Goal: Task Accomplishment & Management: Manage account settings

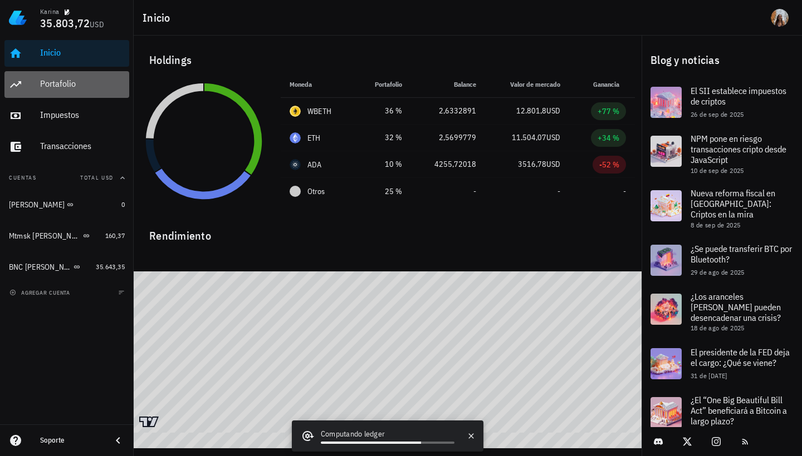
click at [32, 84] on link "Portafolio" at bounding box center [66, 84] width 125 height 27
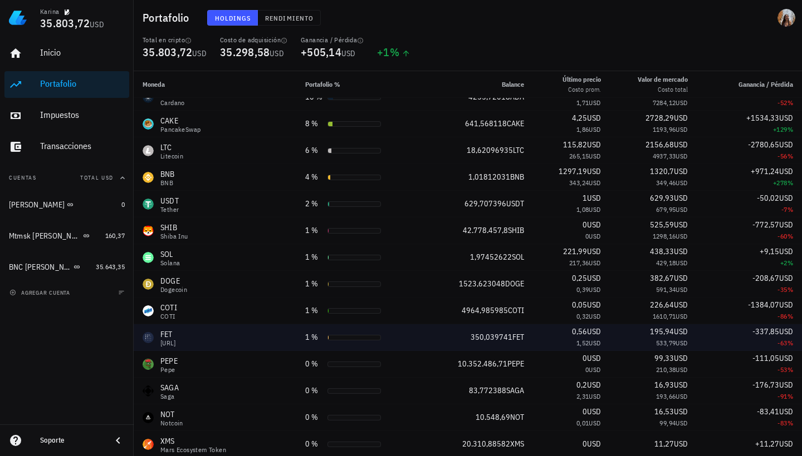
scroll to position [65, 0]
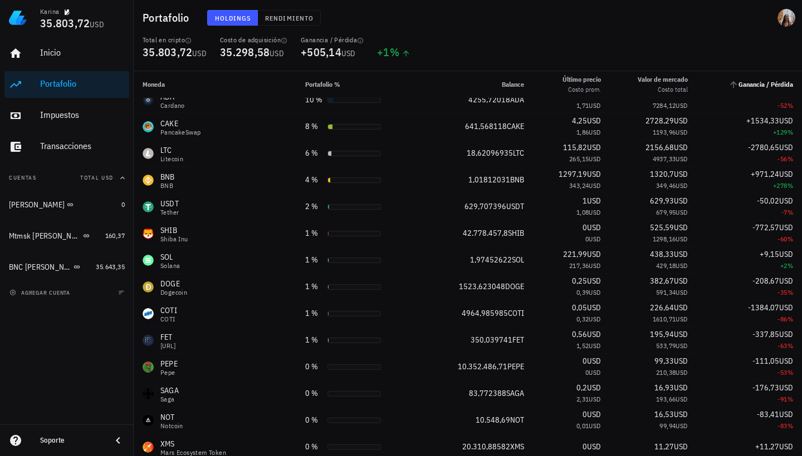
click at [476, 89] on th "Ganancia / Pérdida" at bounding box center [748, 84] width 105 height 27
click at [476, 85] on icon "Ganancia / Pérdida: Sin ordenar. Pulse para ordenar de forma ascendente." at bounding box center [733, 85] width 10 height 10
click at [476, 85] on span "Ganancia / Pérdida" at bounding box center [765, 84] width 55 height 8
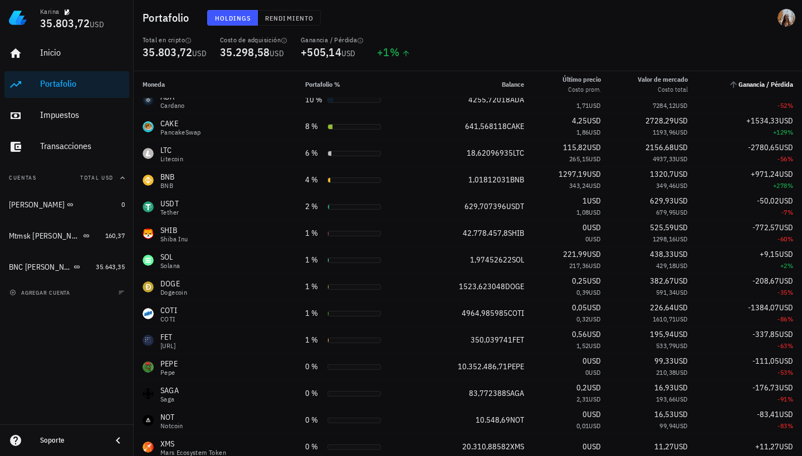
click at [476, 85] on span "Ganancia / Pérdida" at bounding box center [765, 84] width 55 height 8
click at [476, 86] on icon "Ganancia / Pérdida: Sin ordenar. Pulse para ordenar de forma ascendente." at bounding box center [733, 85] width 10 height 10
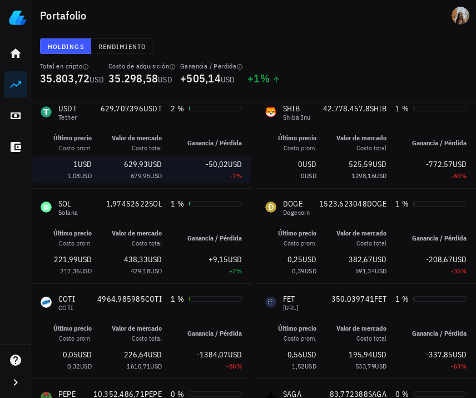
scroll to position [326, 0]
